Goal: Task Accomplishment & Management: Manage account settings

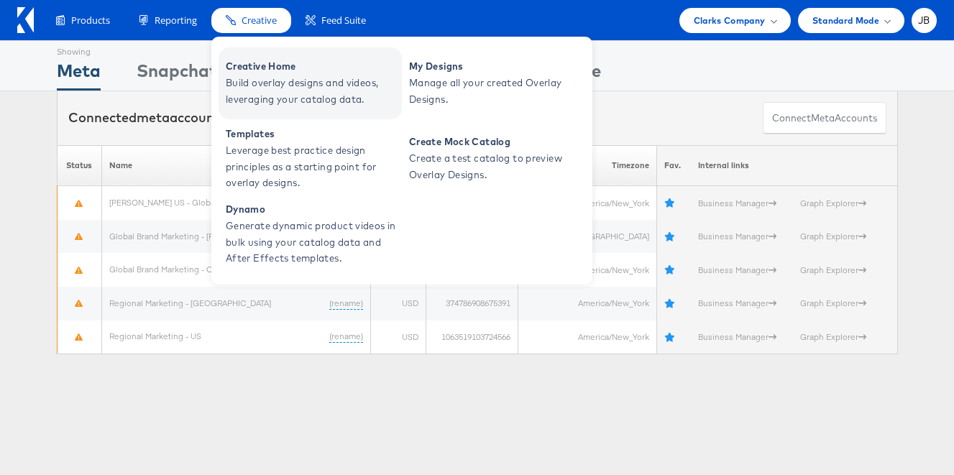
click at [286, 66] on span "Creative Home" at bounding box center [312, 66] width 173 height 17
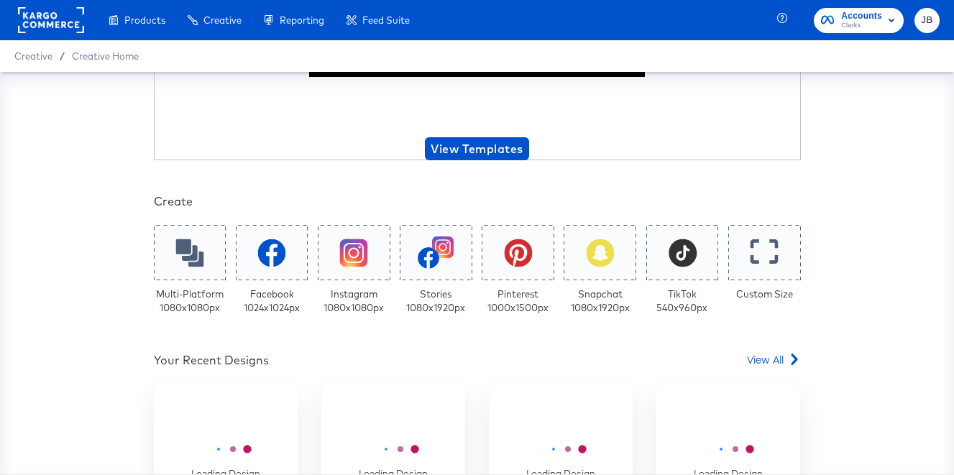
scroll to position [362, 0]
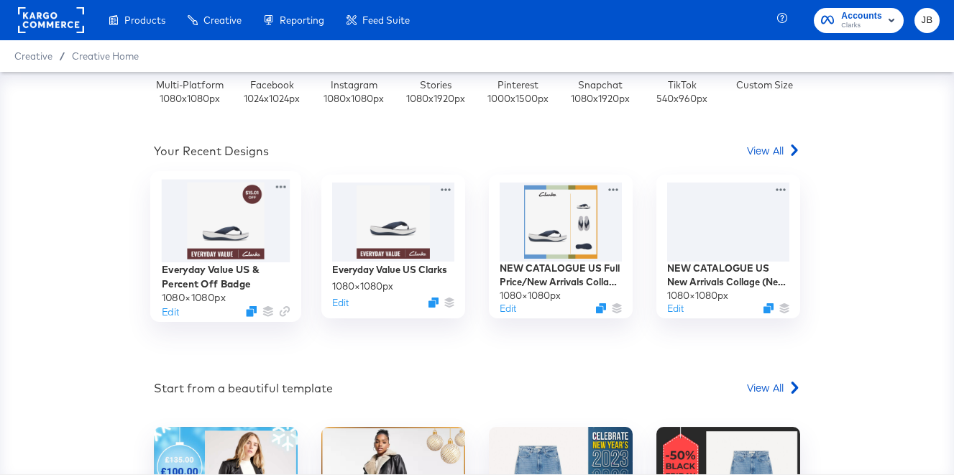
click at [260, 222] on div at bounding box center [225, 221] width 129 height 83
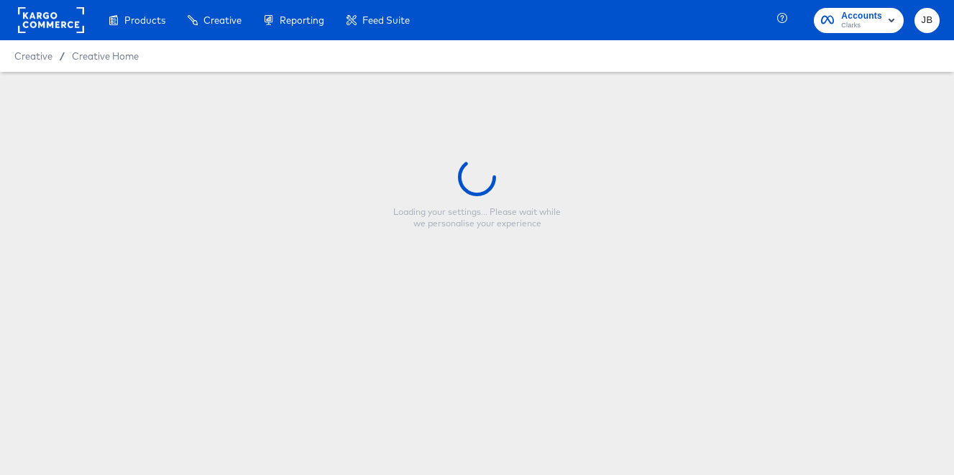
type input "Everyday Value US & Percent Off Badge"
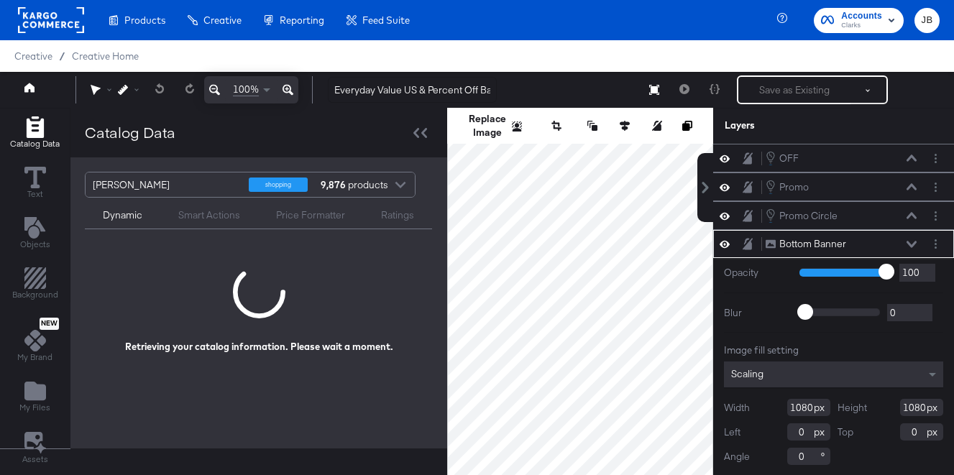
scroll to position [2, 0]
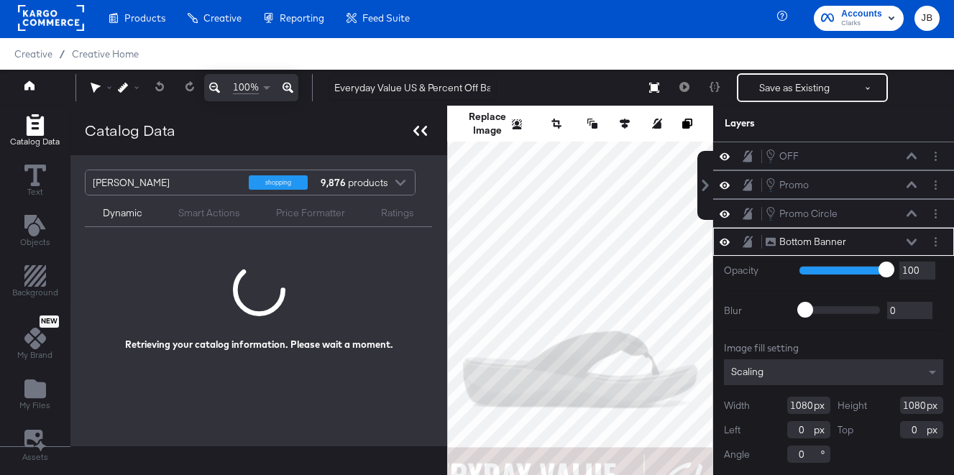
click at [424, 132] on icon at bounding box center [421, 131] width 14 height 10
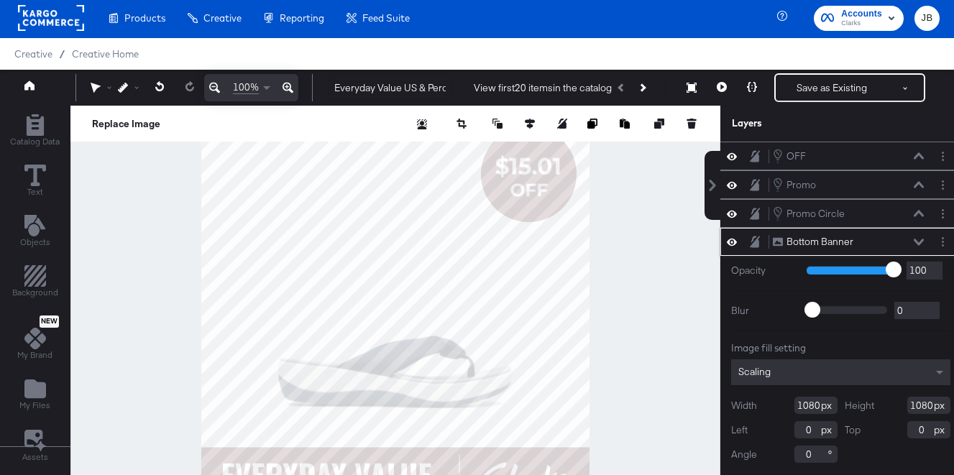
click at [919, 244] on icon at bounding box center [919, 242] width 10 height 6
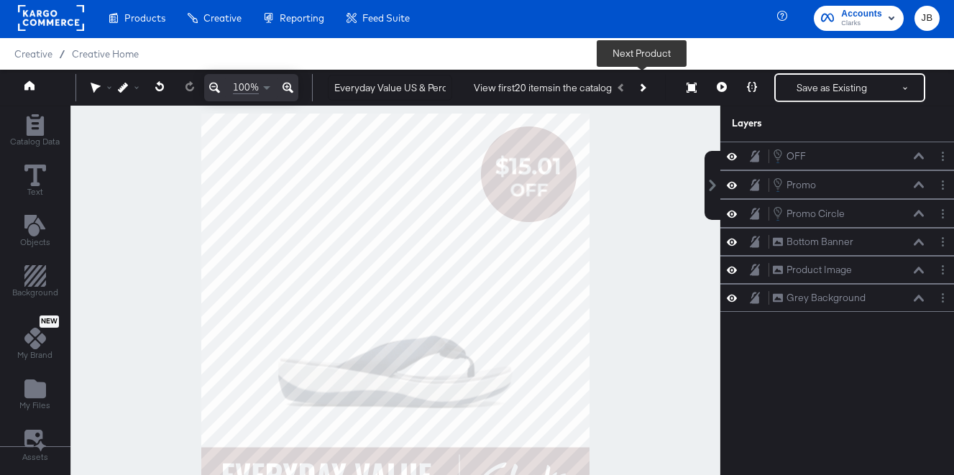
click at [640, 87] on icon "Next Product" at bounding box center [642, 87] width 8 height 8
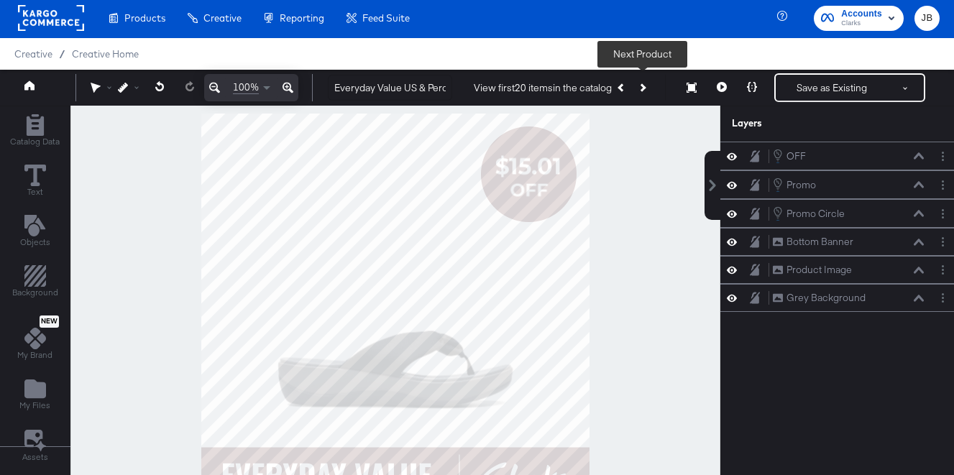
click at [640, 87] on icon "Next Product" at bounding box center [642, 87] width 8 height 8
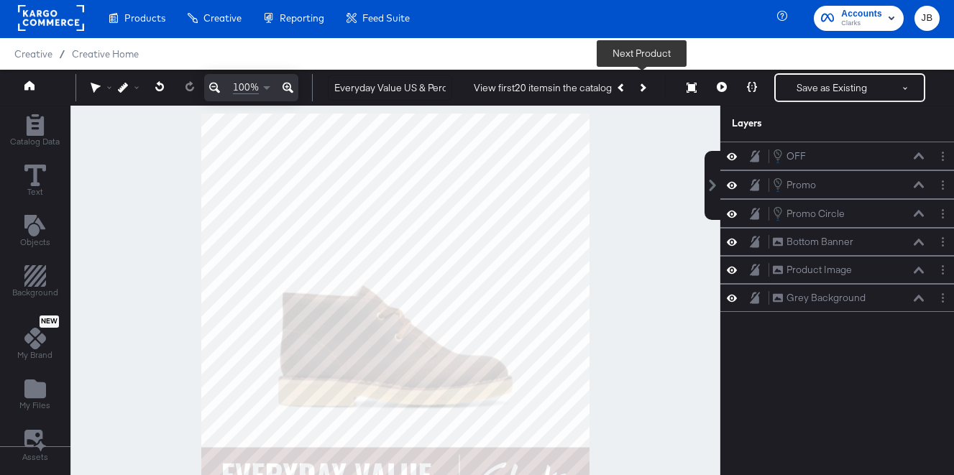
click at [88, 273] on div at bounding box center [395, 308] width 650 height 404
click at [40, 134] on icon "Add Rectangle" at bounding box center [34, 125] width 17 height 22
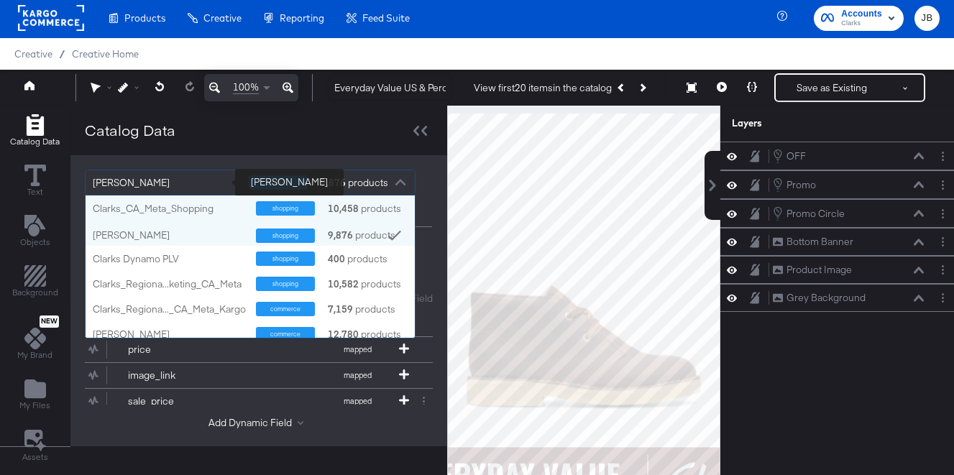
click at [171, 186] on div "Clarks_US_Meta_SA_Shopping" at bounding box center [165, 182] width 145 height 24
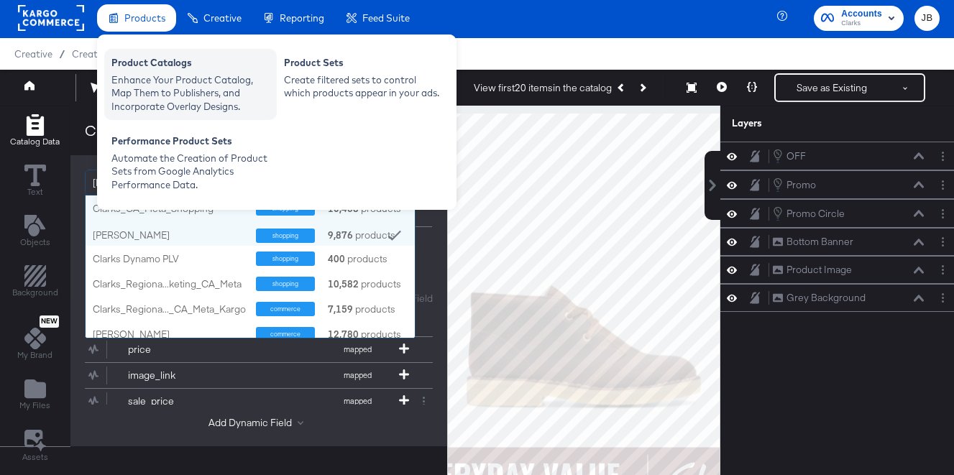
click at [146, 62] on div "Product Catalogs" at bounding box center [190, 64] width 158 height 17
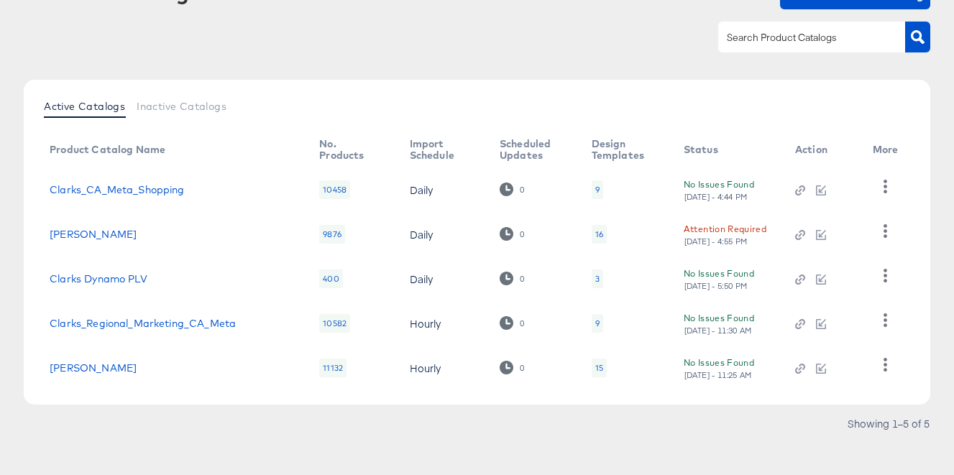
scroll to position [115, 0]
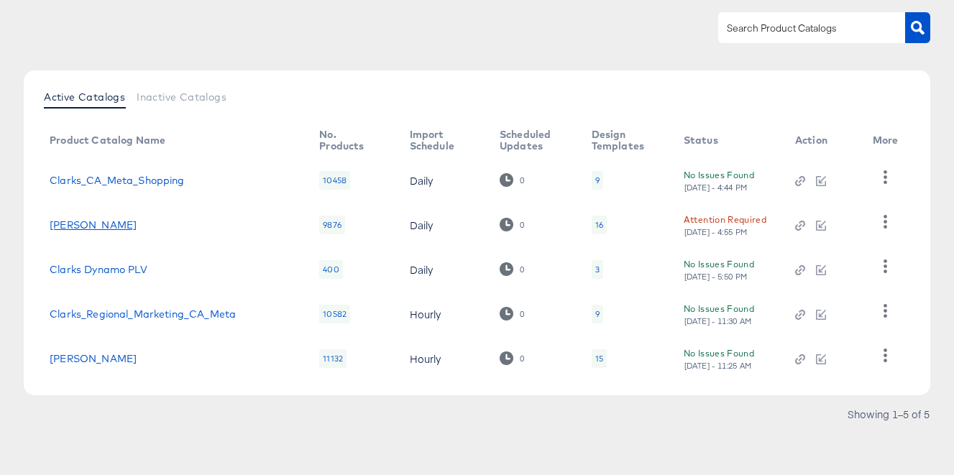
click at [137, 225] on link "Clarks_US_Meta_SA_Shopping" at bounding box center [93, 225] width 87 height 12
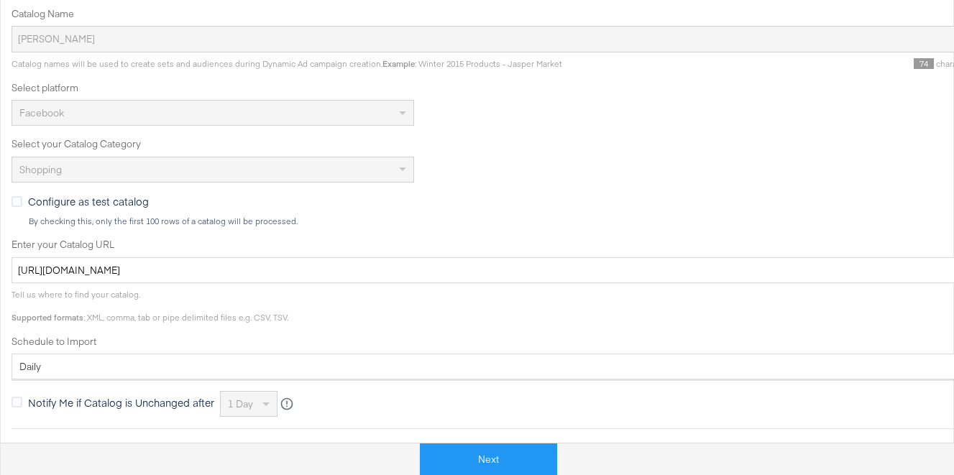
scroll to position [299, 0]
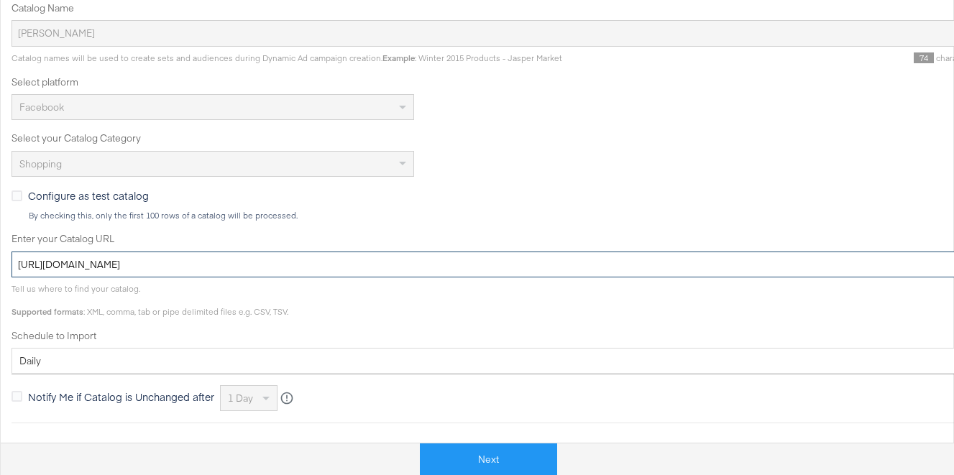
click at [277, 263] on input "https://ace.stitcherads.com/exports/850/universal/none/universal/export.tsv.gz" at bounding box center [515, 265] width 1007 height 27
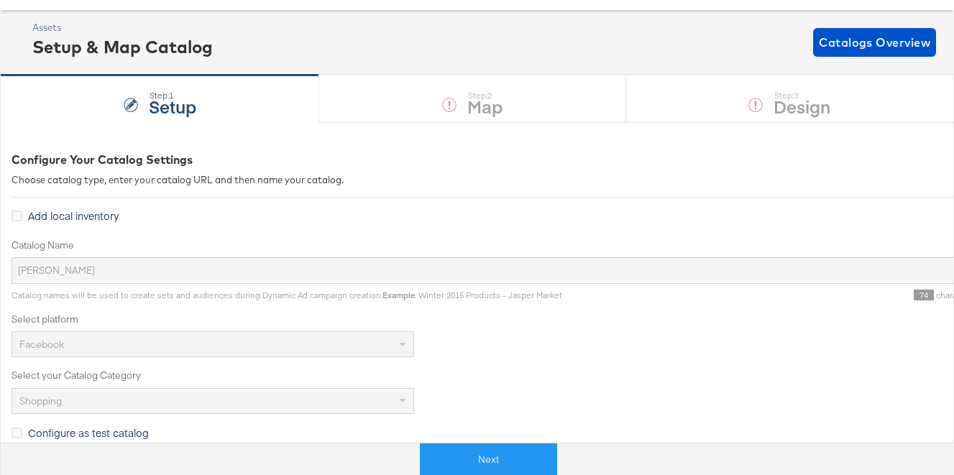
scroll to position [0, 0]
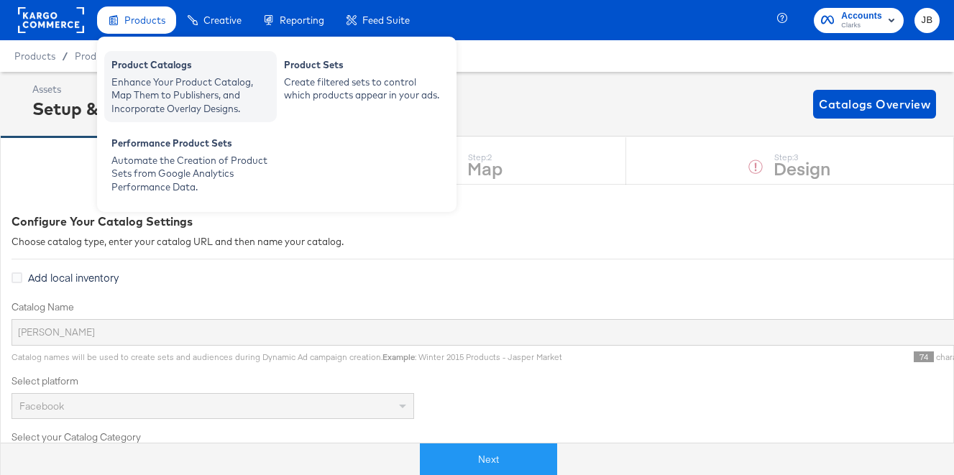
click at [145, 83] on div "Enhance Your Product Catalog, Map Them to Publishers, and Incorporate Overlay D…" at bounding box center [190, 96] width 158 height 40
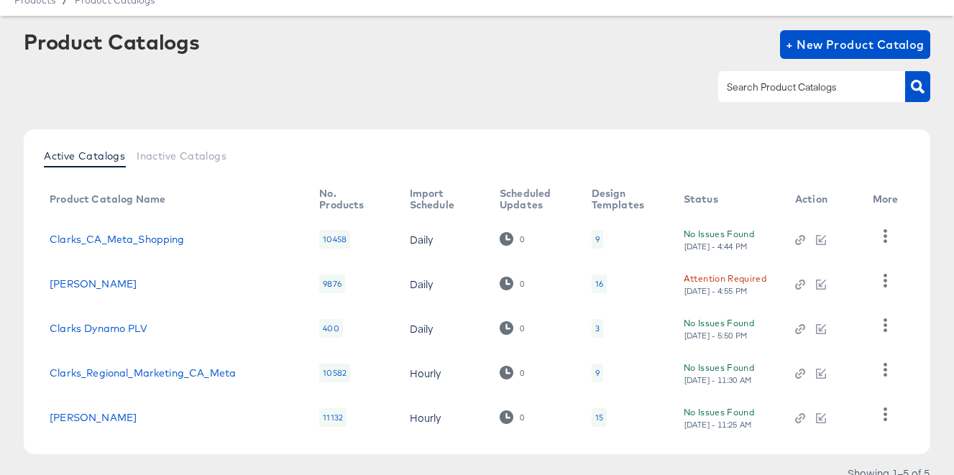
scroll to position [115, 0]
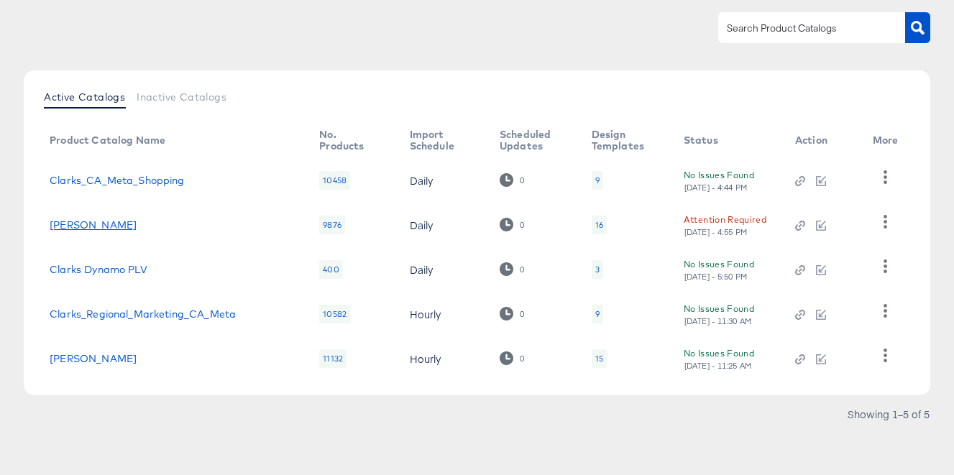
click at [137, 225] on link "Clarks_US_Meta_SA_Shopping" at bounding box center [93, 225] width 87 height 12
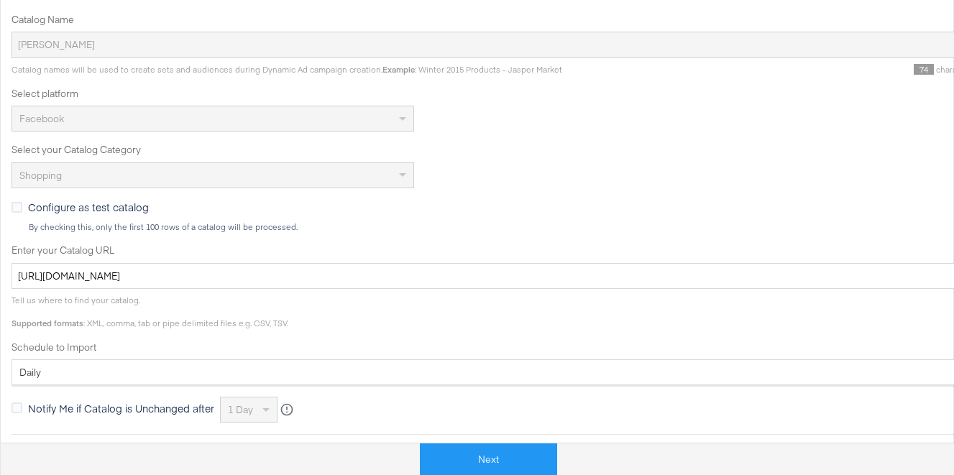
scroll to position [304, 0]
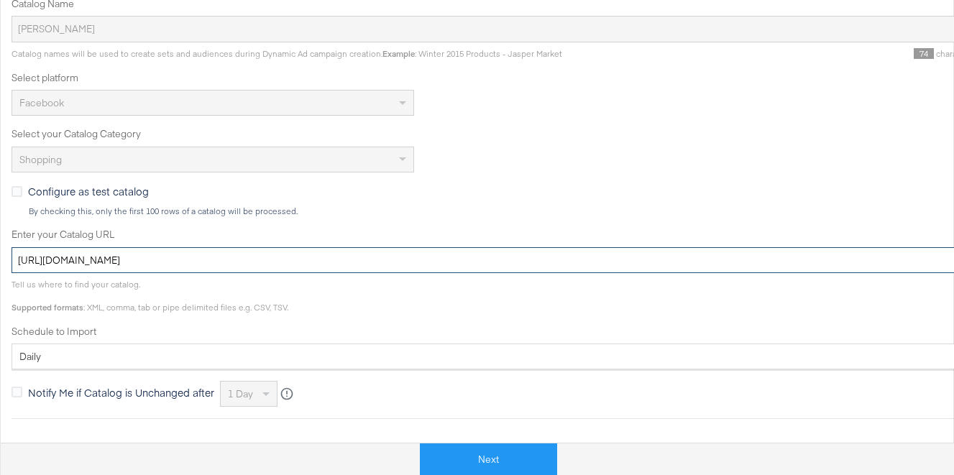
click at [194, 252] on input "https://ace.stitcherads.com/exports/850/universal/none/universal/export.tsv.gz" at bounding box center [515, 260] width 1007 height 27
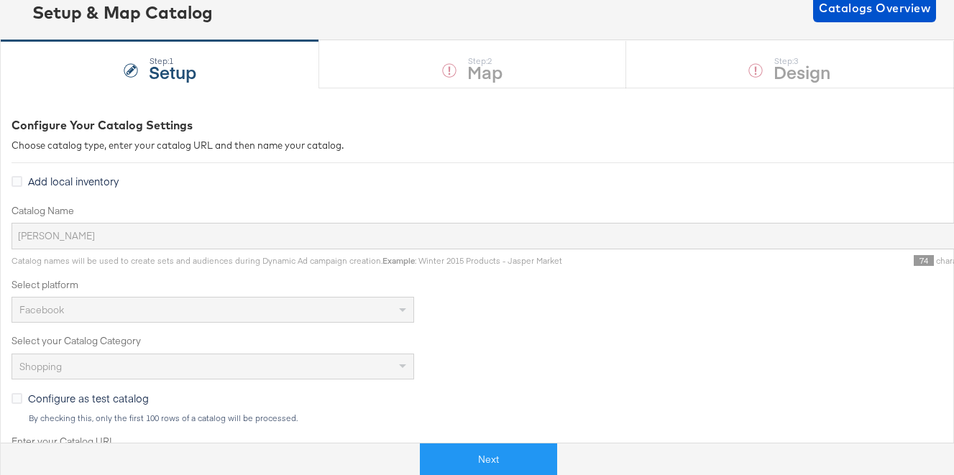
scroll to position [0, 0]
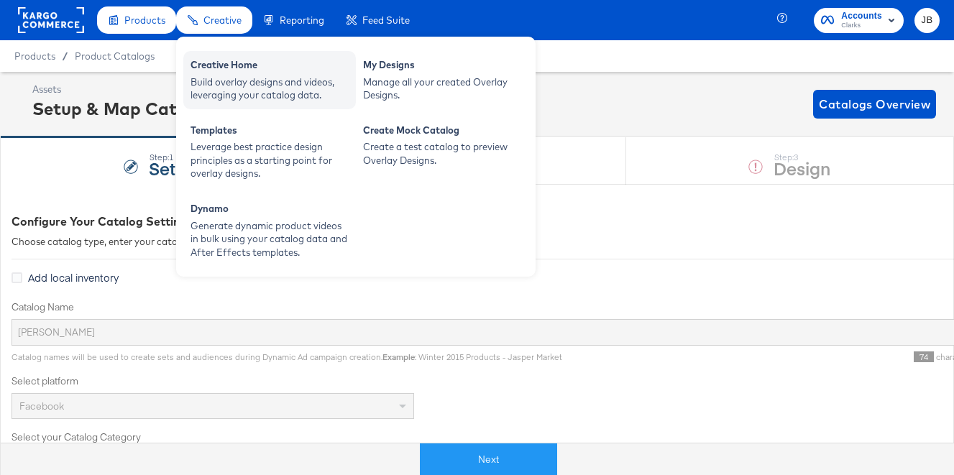
click at [209, 65] on div "Creative Home" at bounding box center [270, 66] width 158 height 17
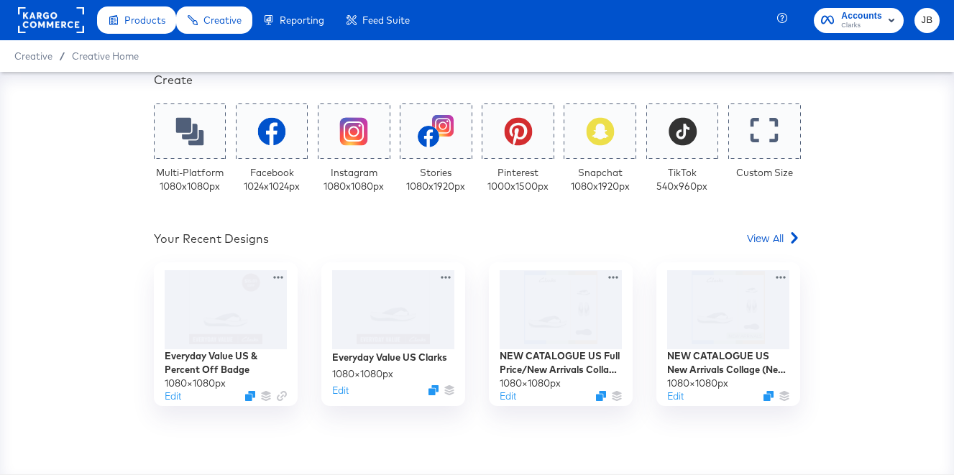
scroll to position [277, 0]
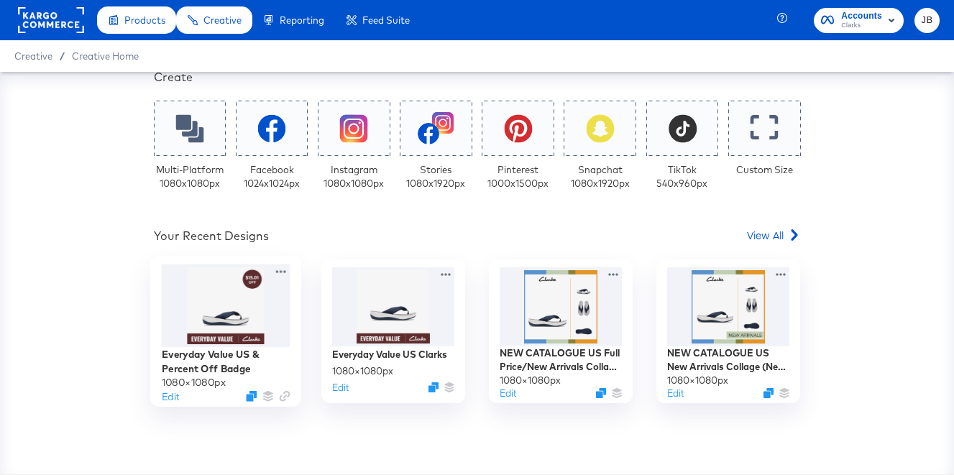
click at [217, 301] on div at bounding box center [225, 306] width 129 height 83
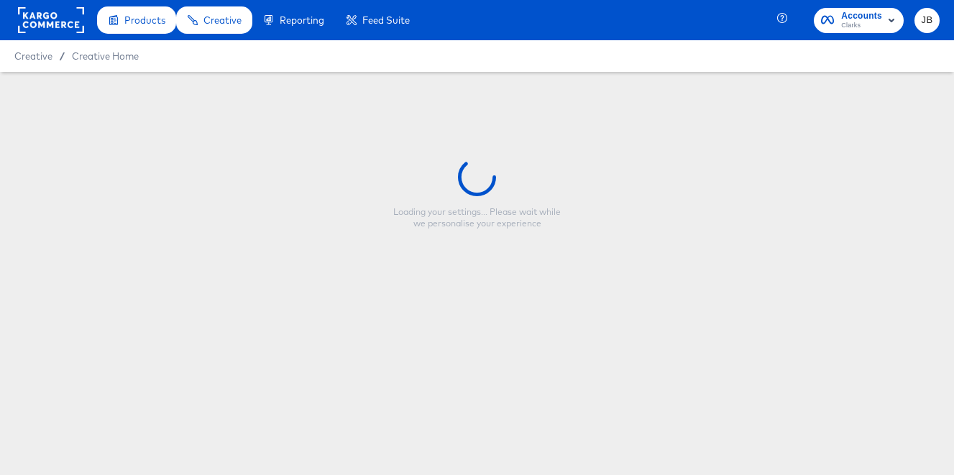
type input "Everyday Value US & Percent Off Badge"
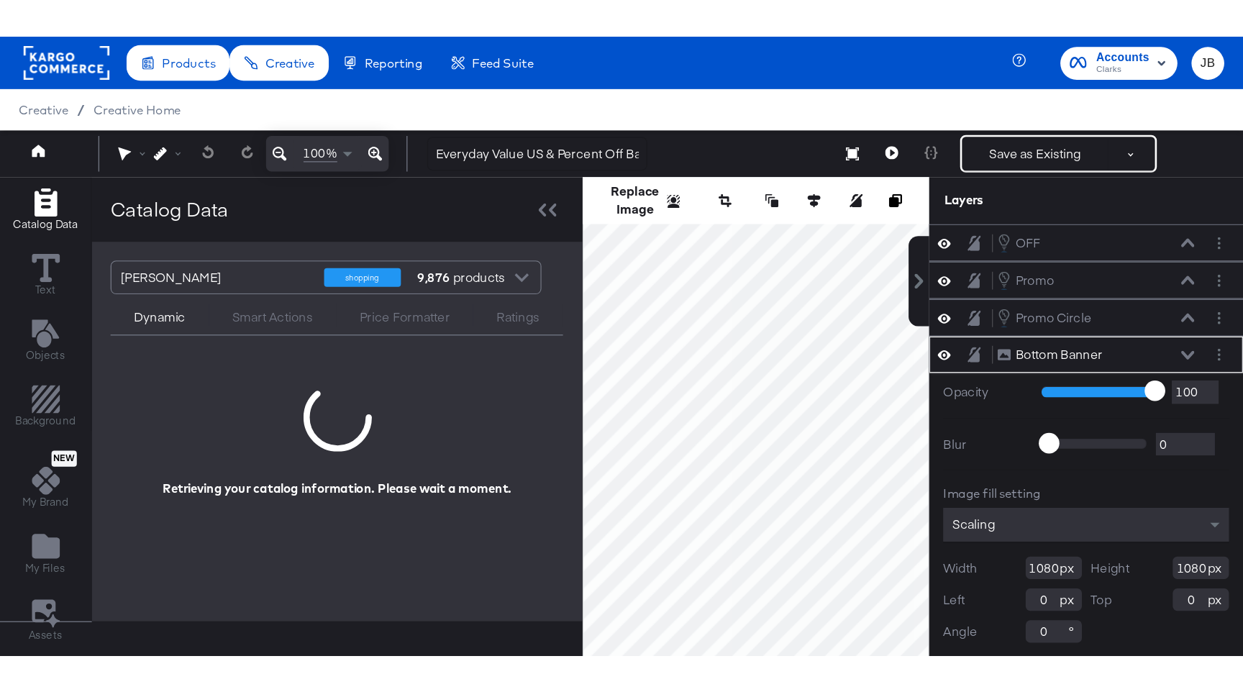
scroll to position [2, 0]
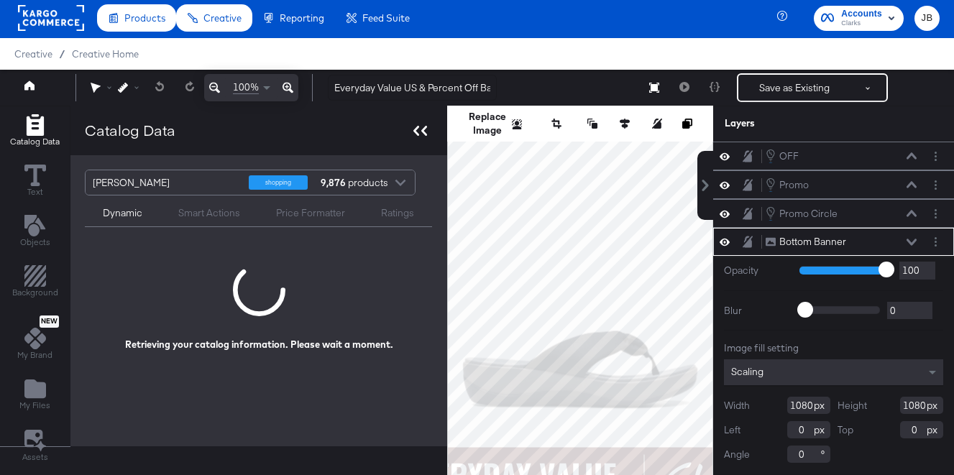
click at [414, 130] on icon at bounding box center [417, 131] width 6 height 10
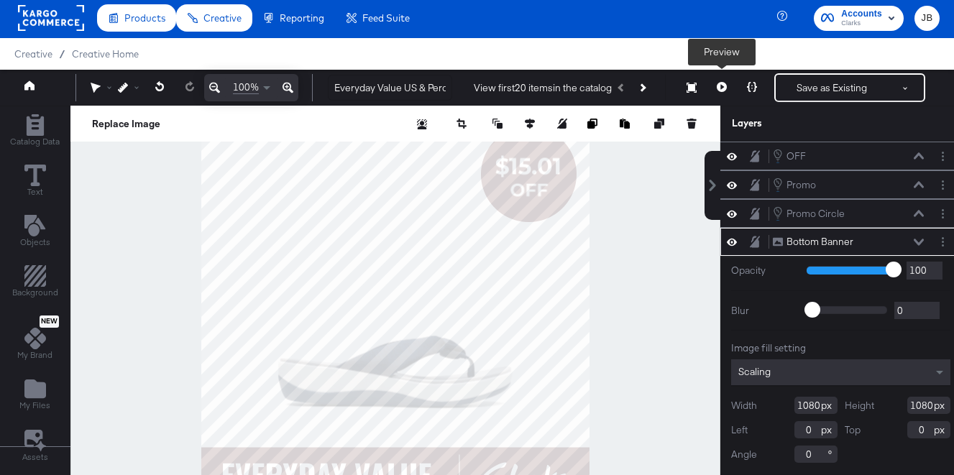
click at [722, 91] on icon at bounding box center [722, 87] width 10 height 10
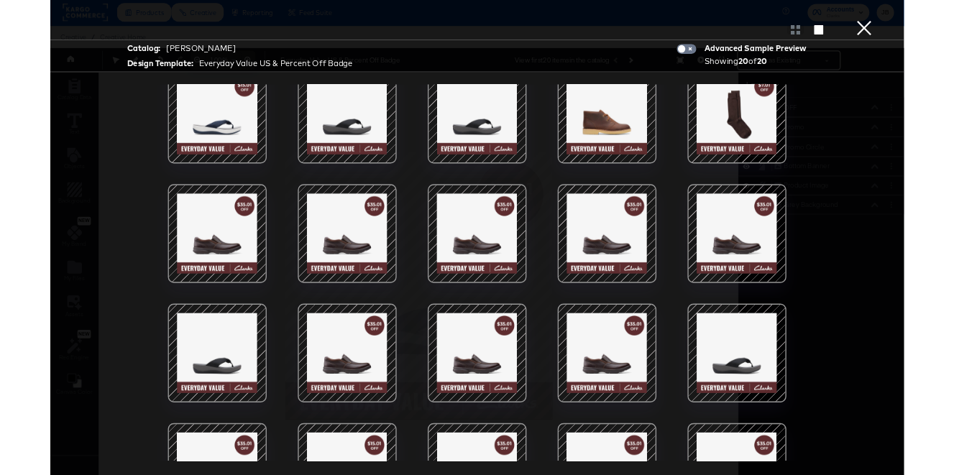
scroll to position [0, 0]
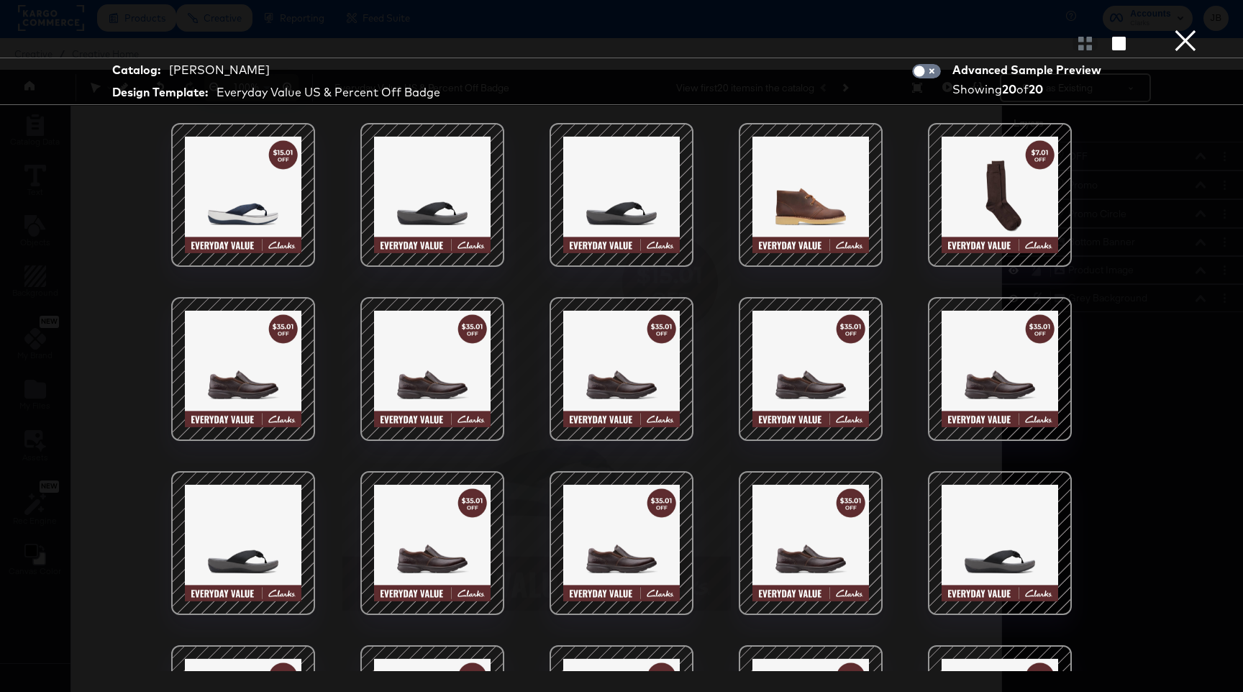
click at [954, 29] on button "×" at bounding box center [1185, 14] width 29 height 29
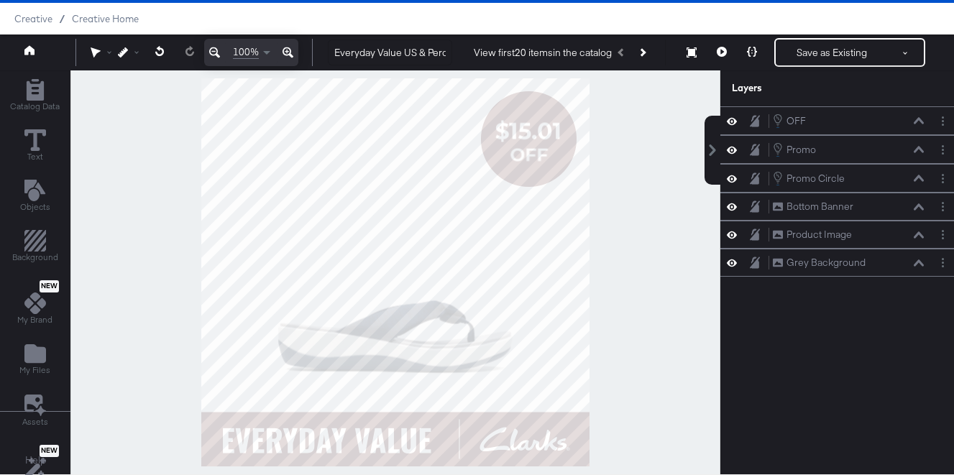
scroll to position [35, 0]
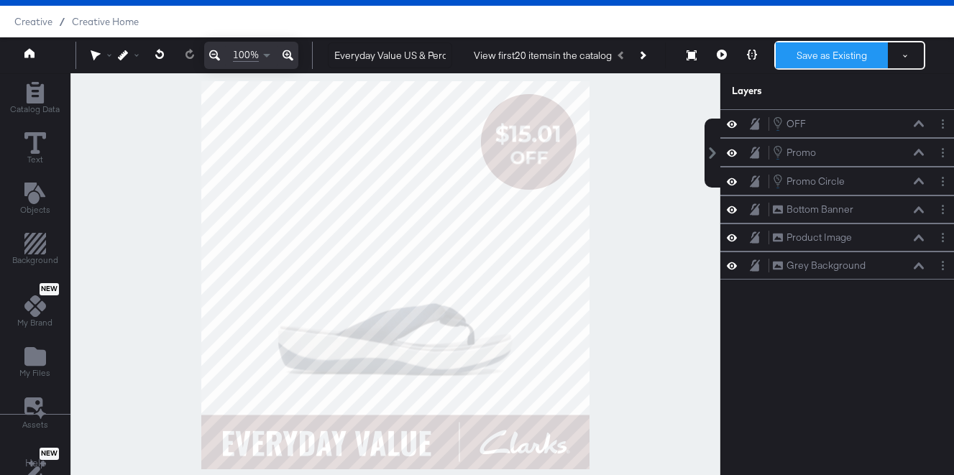
click at [804, 62] on button "Save as Existing" at bounding box center [832, 55] width 112 height 26
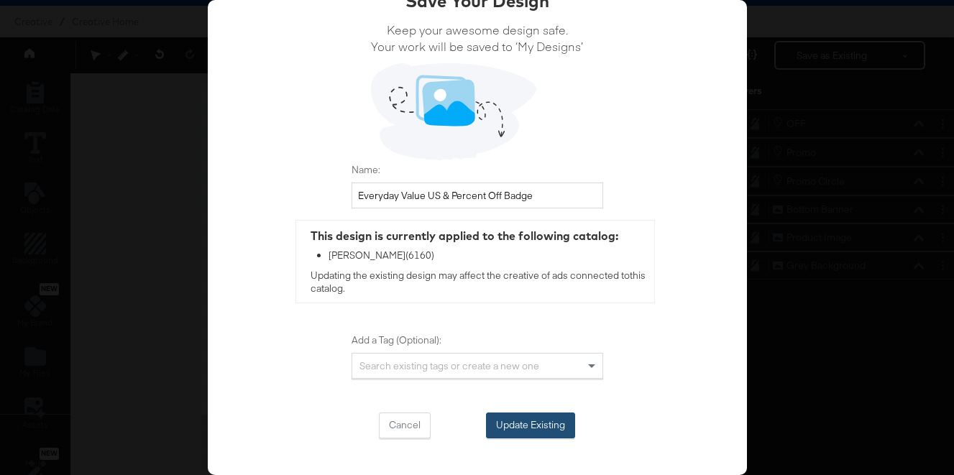
click at [543, 421] on button "Update Existing" at bounding box center [530, 426] width 89 height 26
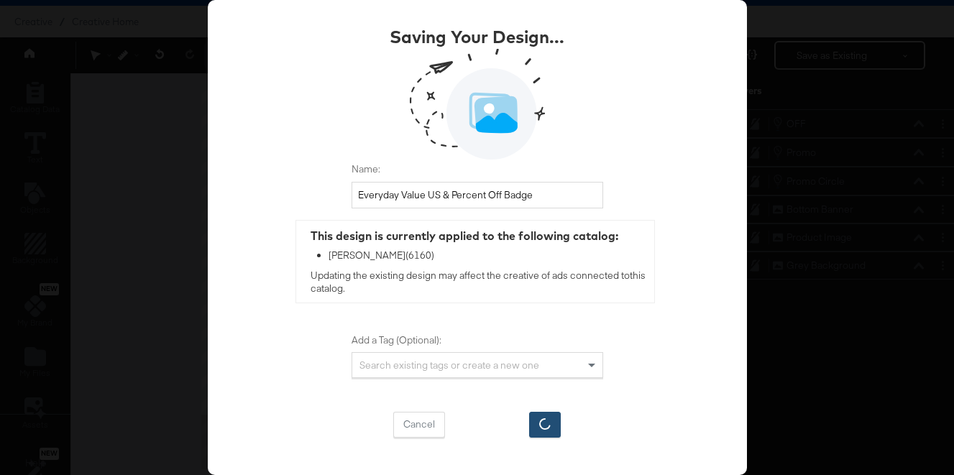
scroll to position [33, 0]
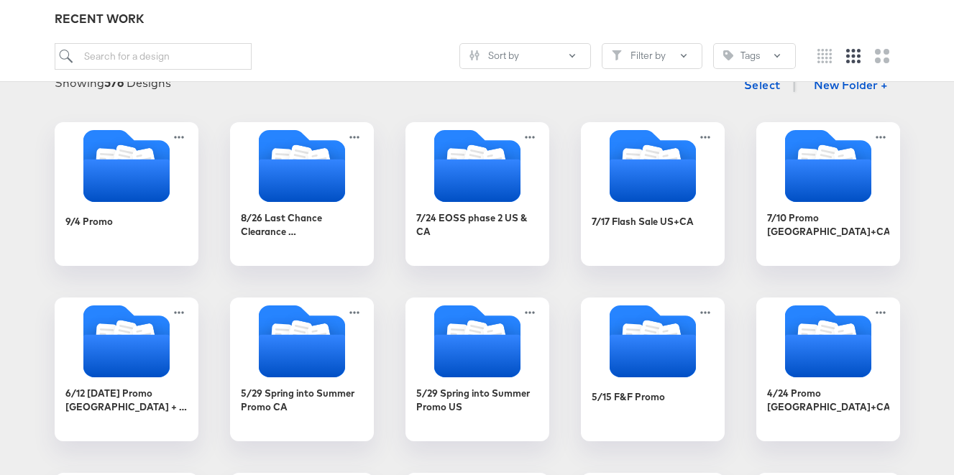
scroll to position [199, 0]
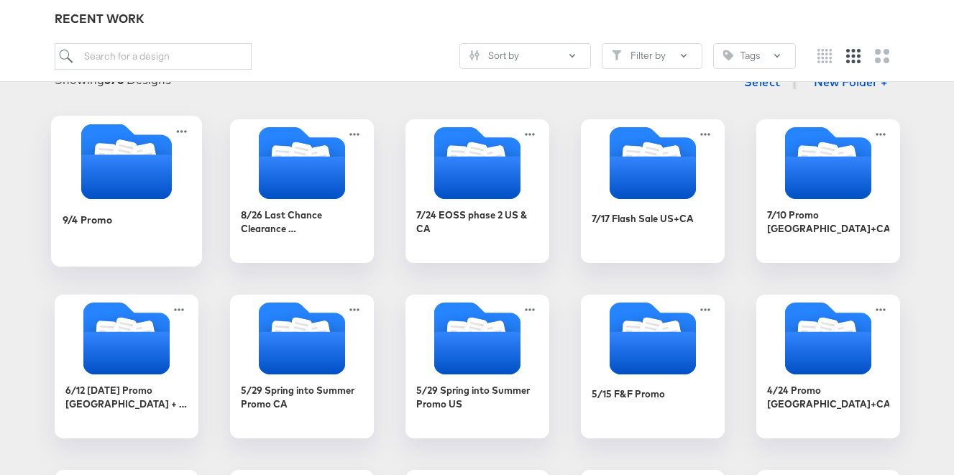
click at [164, 166] on icon "Folder" at bounding box center [126, 177] width 91 height 45
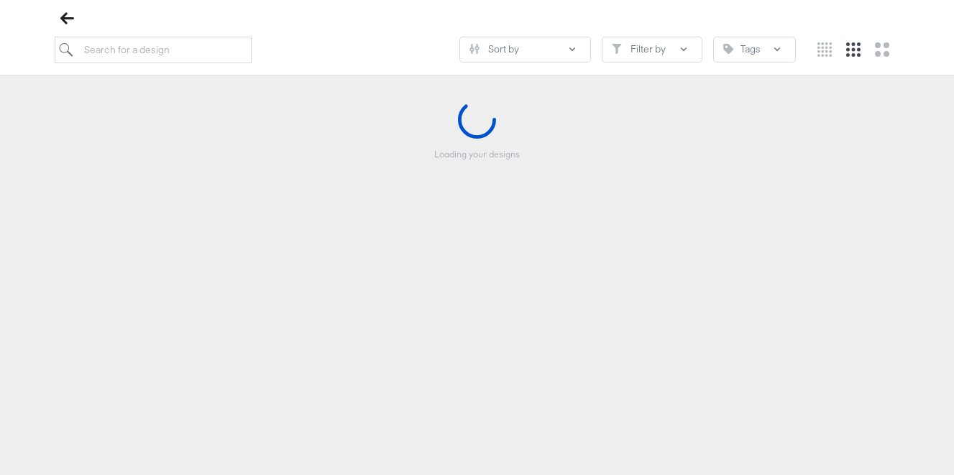
scroll to position [164, 0]
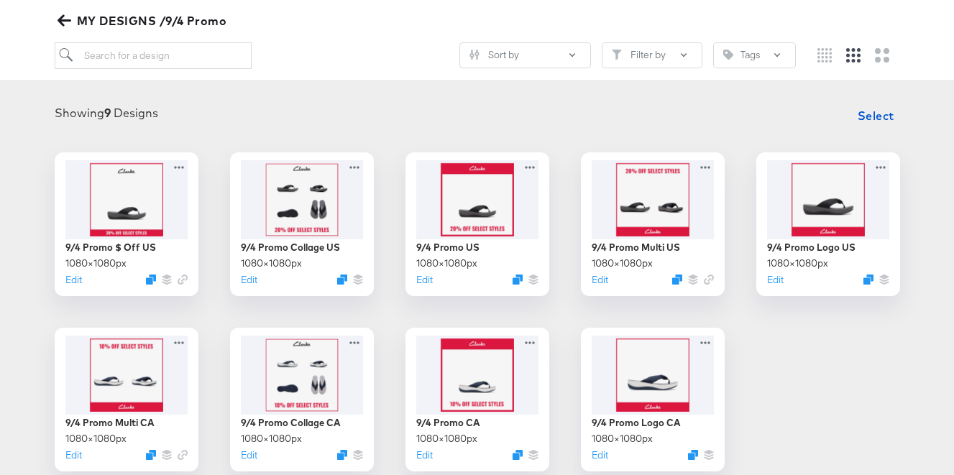
click at [61, 17] on icon "button" at bounding box center [64, 21] width 14 height 12
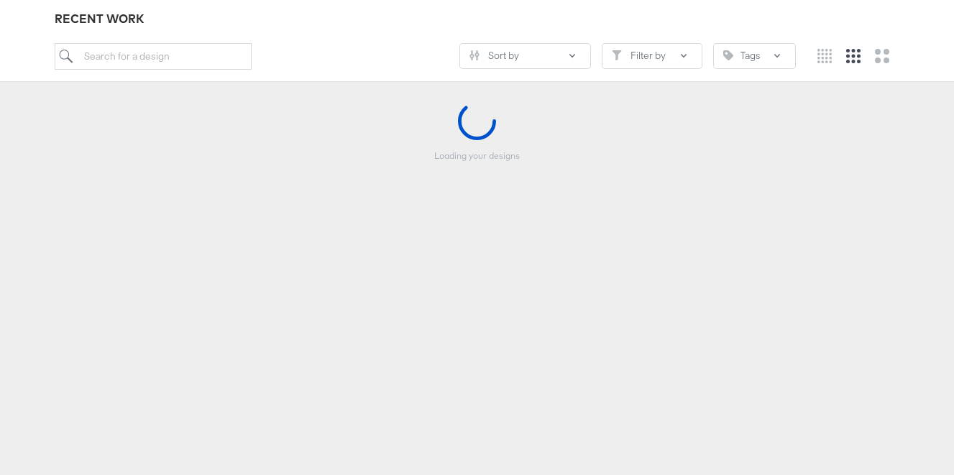
scroll to position [159, 0]
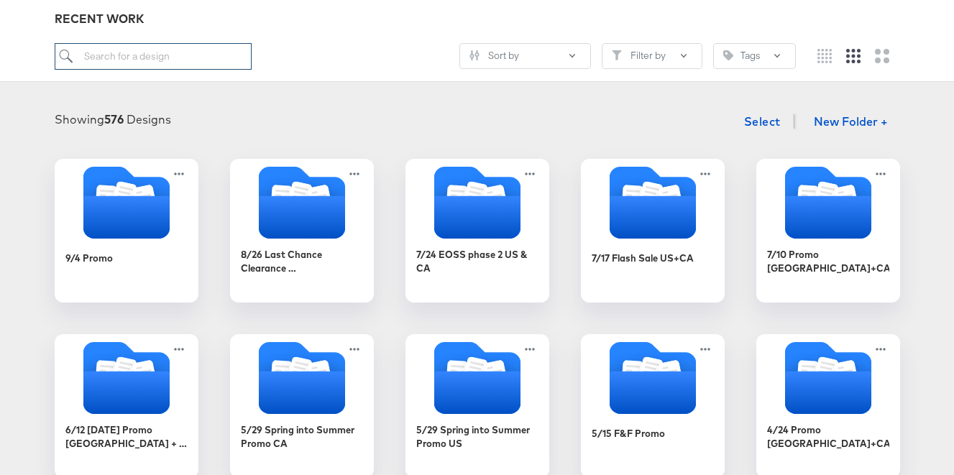
click at [166, 56] on input "search" at bounding box center [153, 56] width 197 height 27
paste input "CS: Everyday Value US Clarks"
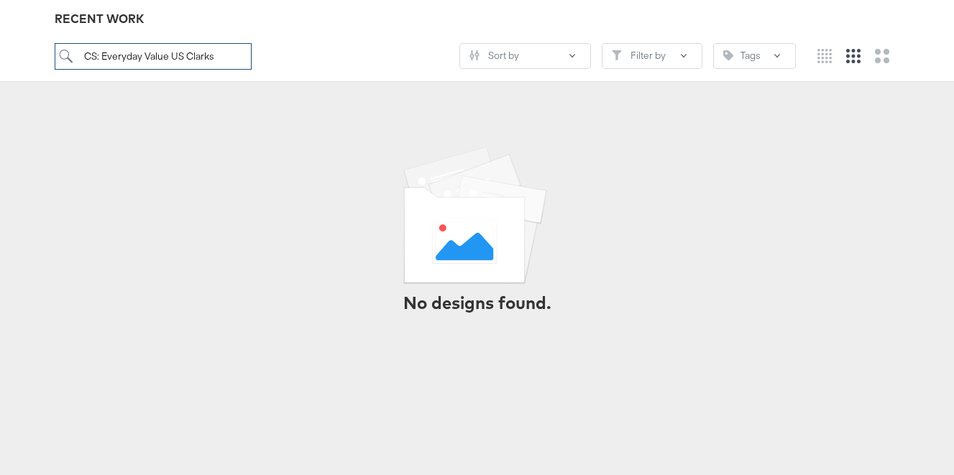
drag, startPoint x: 103, startPoint y: 57, endPoint x: 47, endPoint y: 57, distance: 55.4
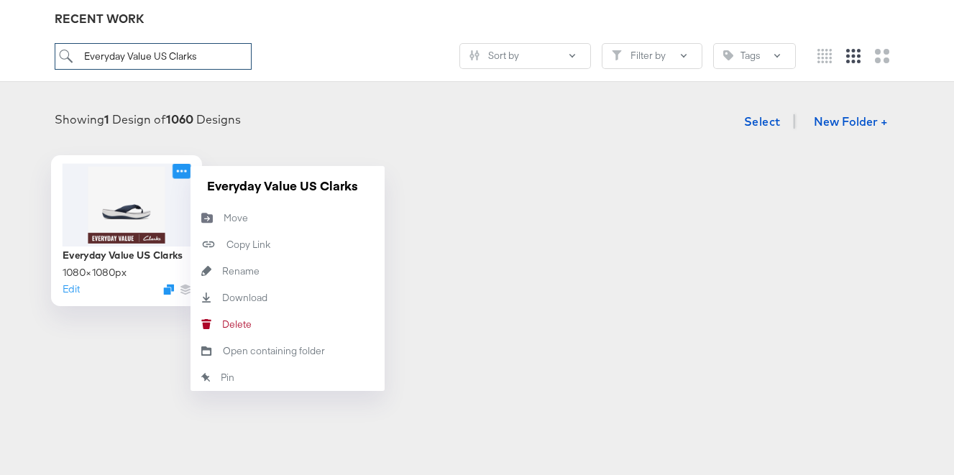
click at [186, 174] on icon at bounding box center [182, 170] width 18 height 15
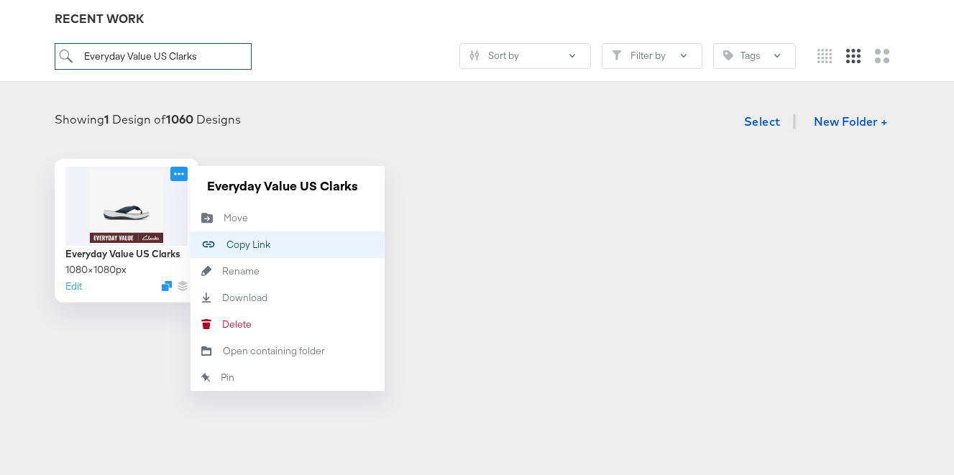
type input "Everyday Value US Clarks"
click at [227, 245] on div "Copy Link Copied!" at bounding box center [227, 245] width 0 height 0
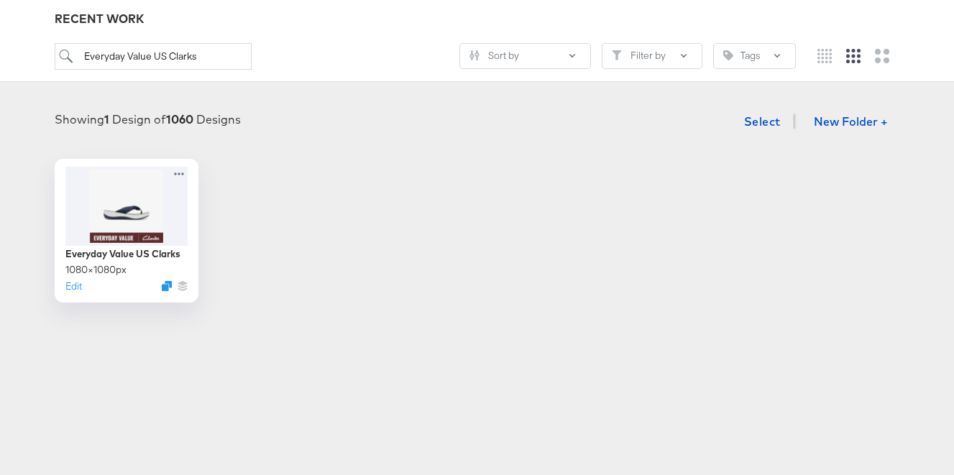
click at [667, 154] on div "Showing 1 Design of 1060 Designs Select New Folder + Everyday Value US Clarks 1…" at bounding box center [477, 205] width 926 height 196
